Goal: Transaction & Acquisition: Obtain resource

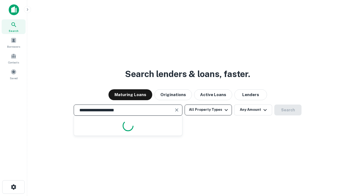
click at [208, 109] on button "All Property Types" at bounding box center [207, 109] width 47 height 11
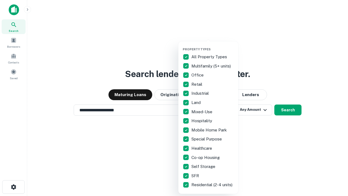
type input "**********"
click at [212, 46] on button "button" at bounding box center [213, 46] width 60 height 0
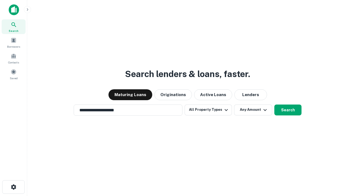
scroll to position [3, 65]
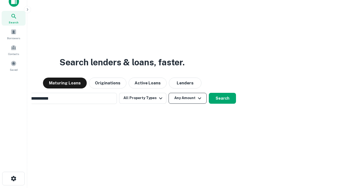
click at [168, 93] on button "Any Amount" at bounding box center [187, 98] width 38 height 11
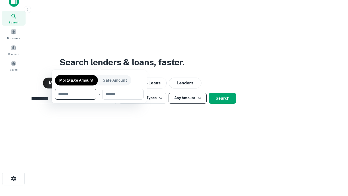
scroll to position [9, 0]
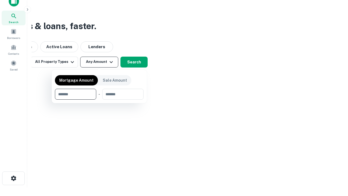
type input "*******"
click at [99, 99] on button "button" at bounding box center [99, 99] width 89 height 0
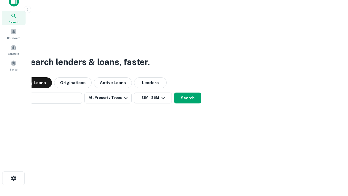
scroll to position [8, 0]
click at [174, 93] on button "Search" at bounding box center [187, 98] width 27 height 11
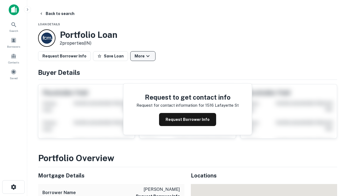
click at [143, 56] on button "More" at bounding box center [142, 56] width 25 height 10
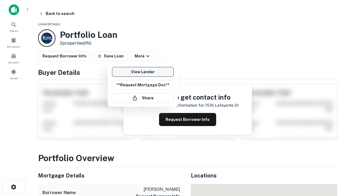
click at [143, 72] on link "View Lender" at bounding box center [143, 72] width 62 height 10
